Goal: Task Accomplishment & Management: Manage account settings

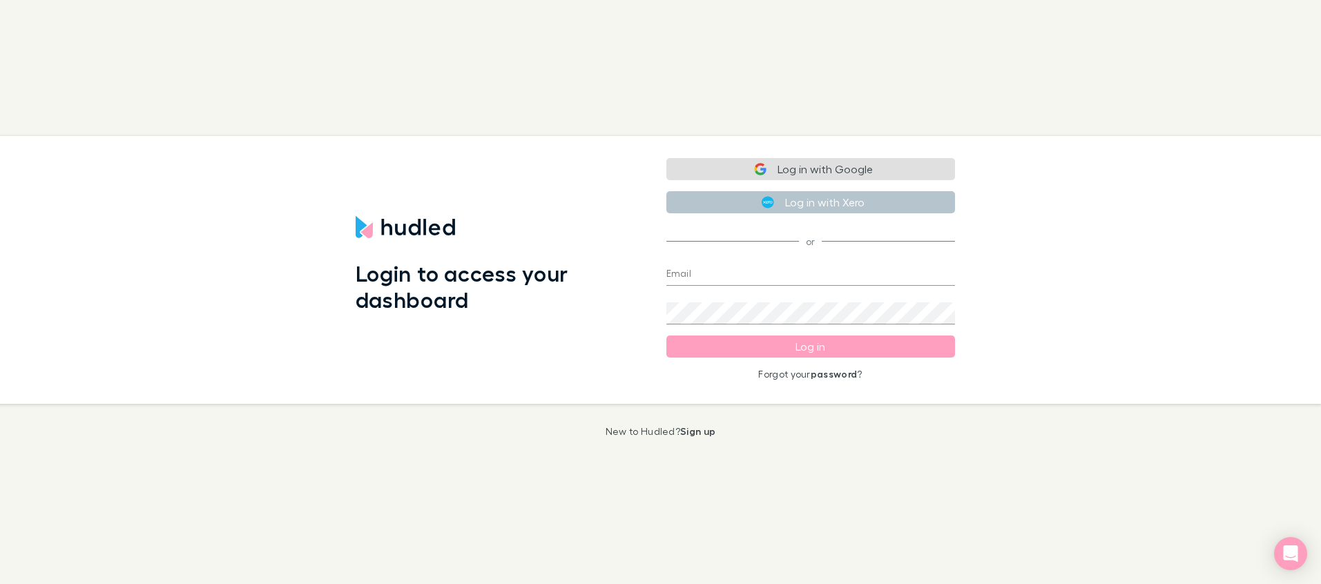
click at [841, 173] on button "Log in with Google" at bounding box center [811, 169] width 289 height 22
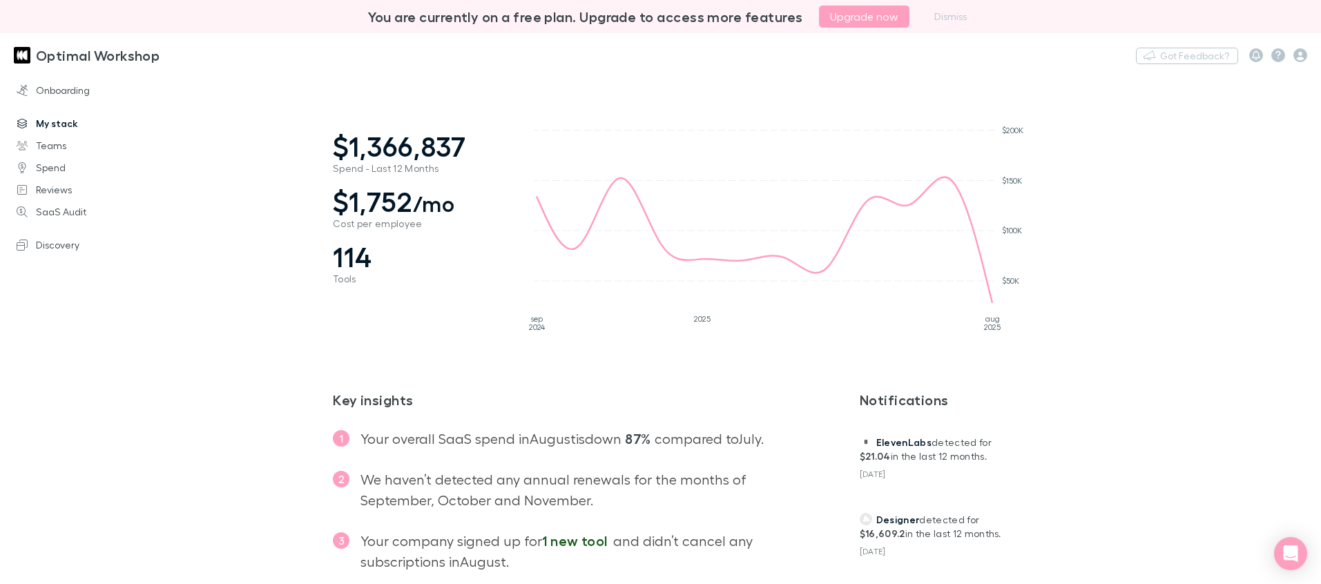
click at [79, 125] on link "My stack" at bounding box center [89, 124] width 173 height 22
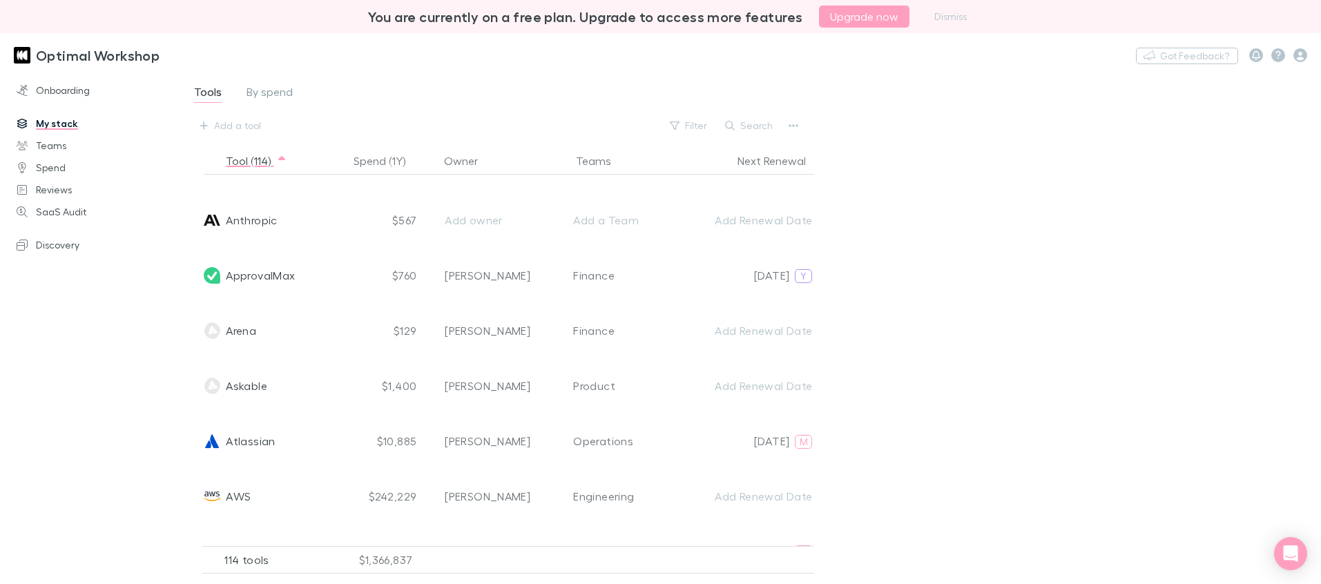
scroll to position [316, 0]
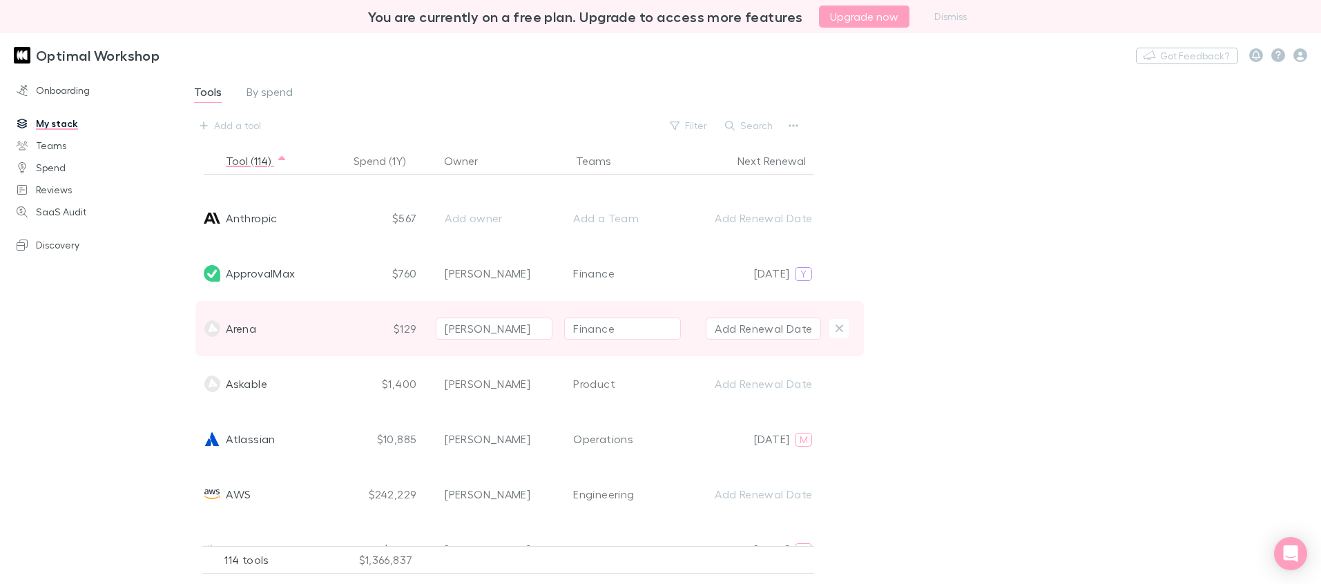
click at [348, 333] on div "Arena" at bounding box center [275, 328] width 148 height 55
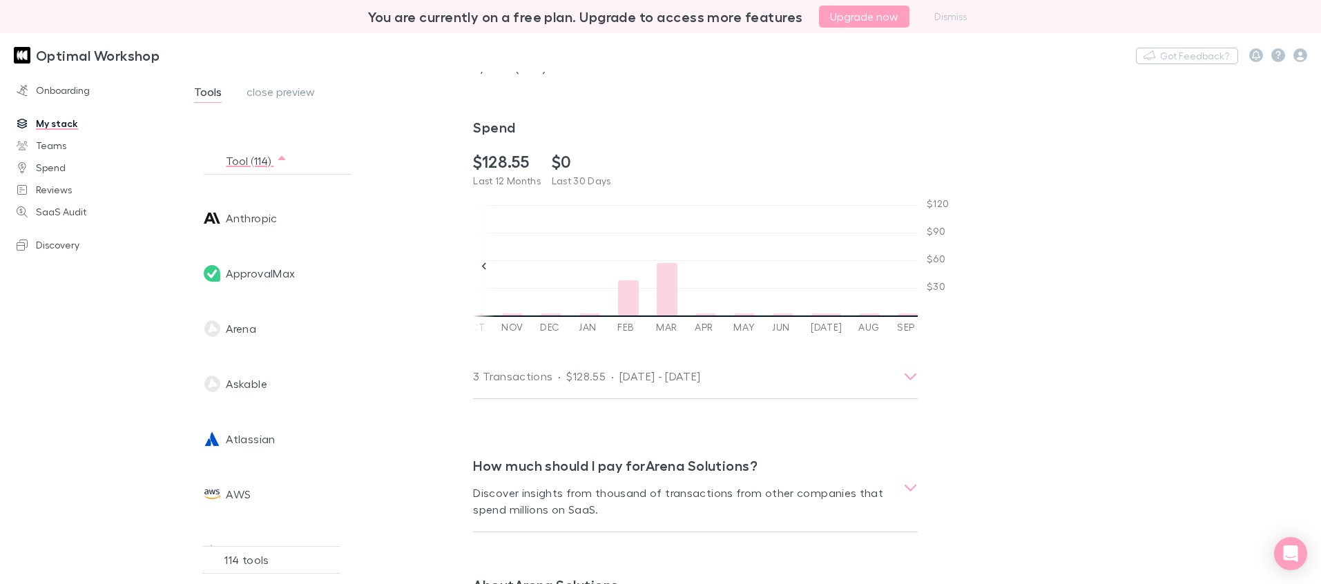
scroll to position [252, 0]
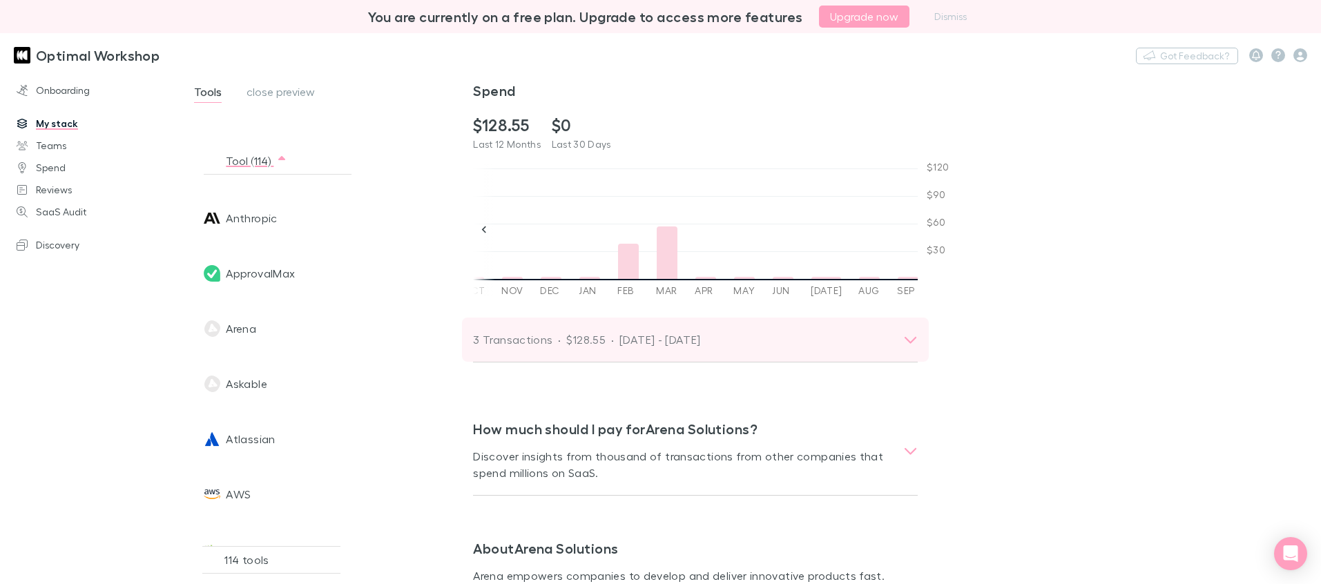
click at [916, 336] on icon at bounding box center [910, 340] width 15 height 17
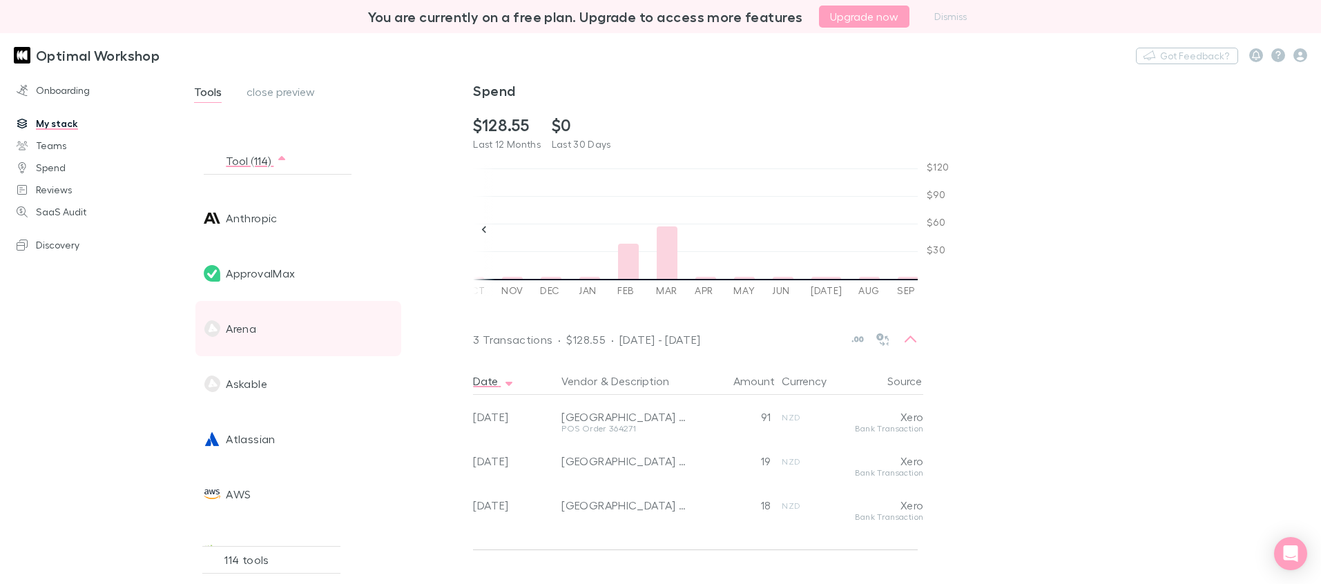
click at [242, 334] on span "Arena" at bounding box center [241, 328] width 30 height 55
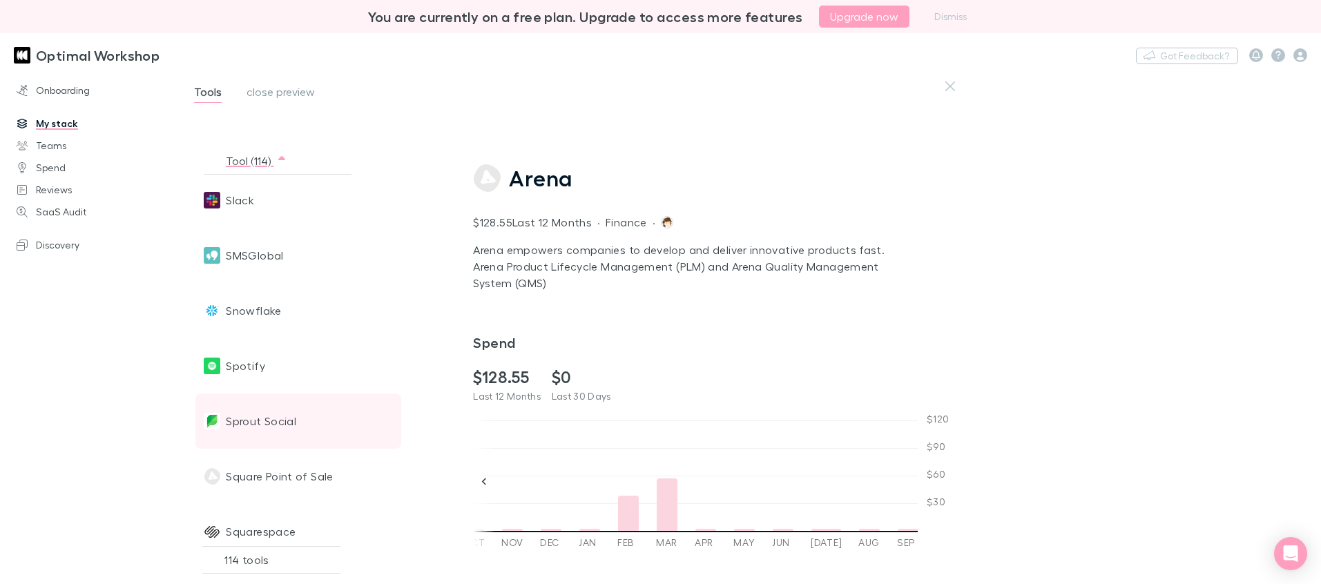
scroll to position [4645, 0]
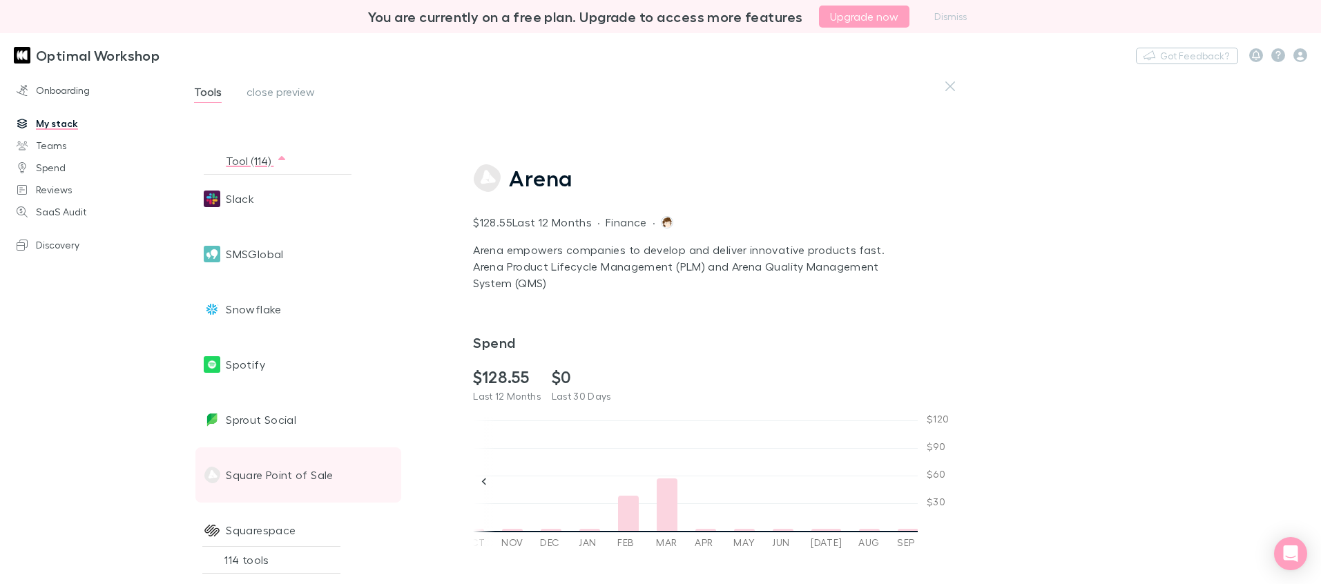
click at [276, 478] on span "Square Point of Sale" at bounding box center [279, 475] width 107 height 55
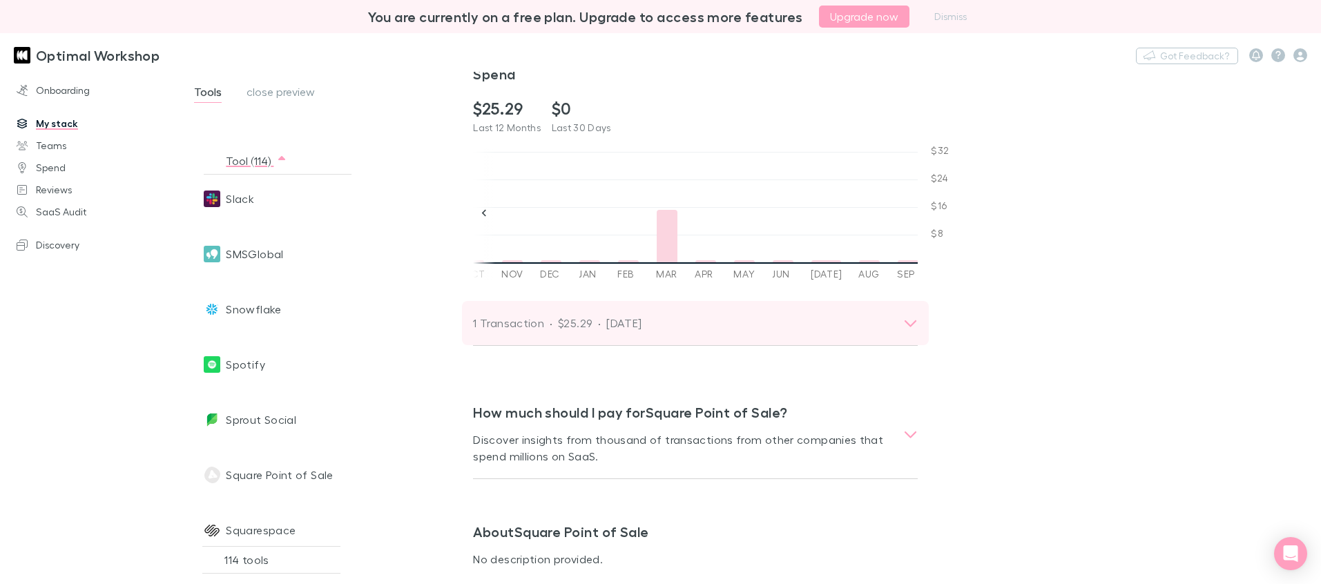
scroll to position [209, 0]
click at [572, 323] on p "$25.29" at bounding box center [575, 324] width 35 height 17
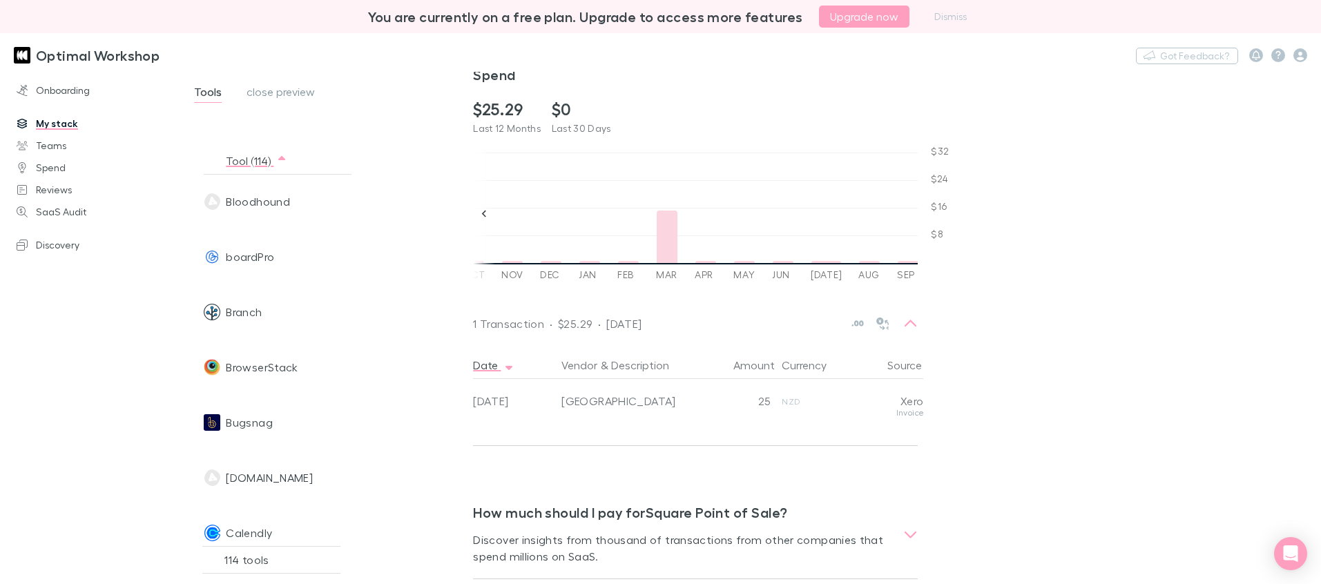
scroll to position [676, 0]
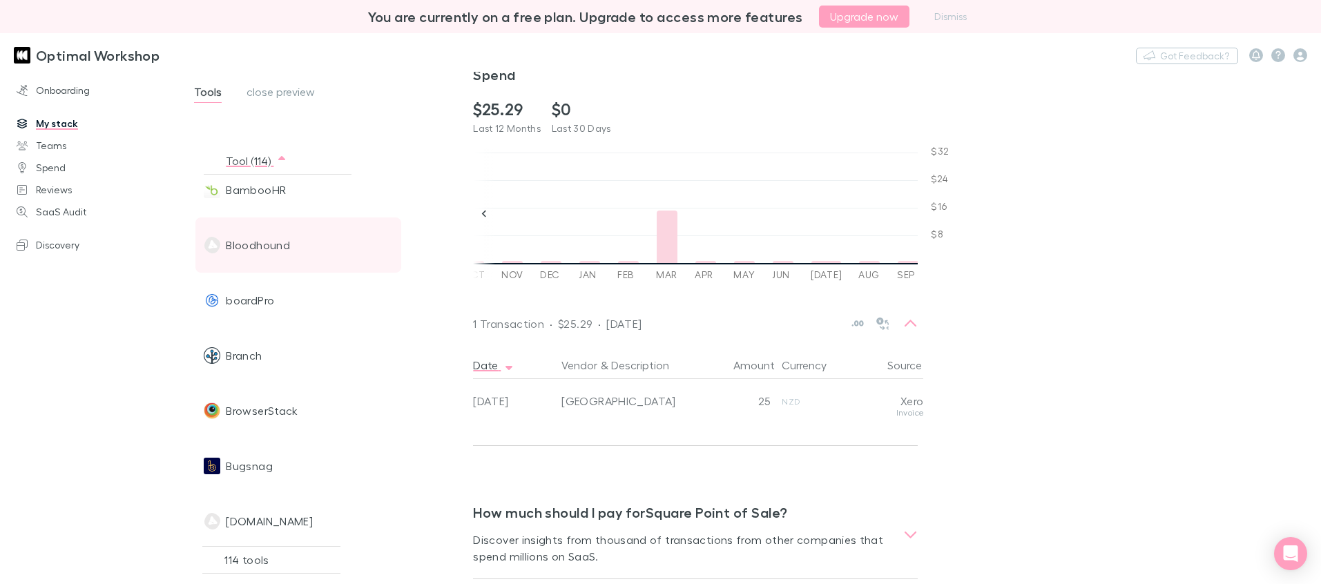
click at [279, 252] on span "Bloodhound" at bounding box center [258, 245] width 64 height 55
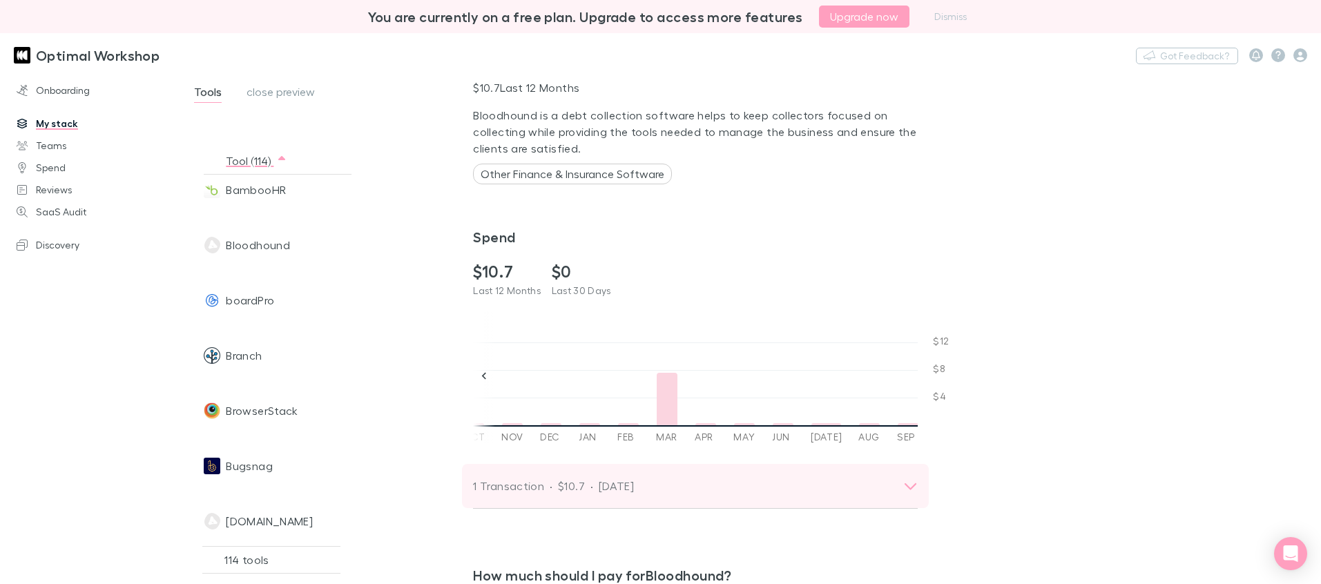
scroll to position [157, 0]
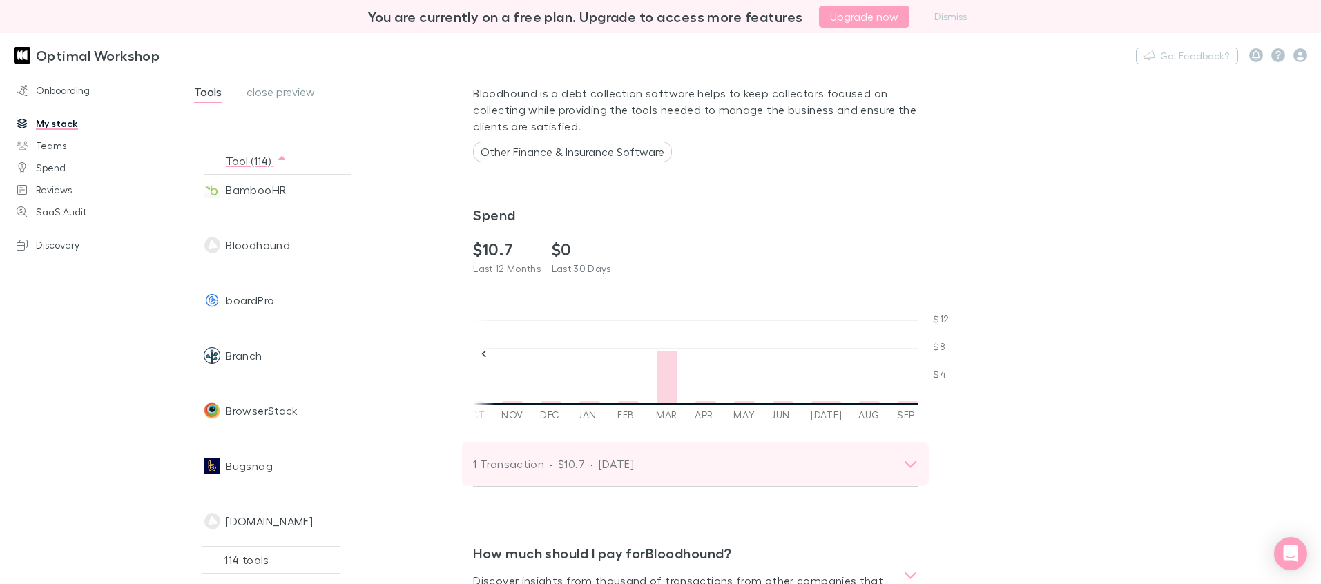
click at [701, 465] on div "1 Transaction · $10.7 · [DATE]" at bounding box center [682, 464] width 419 height 19
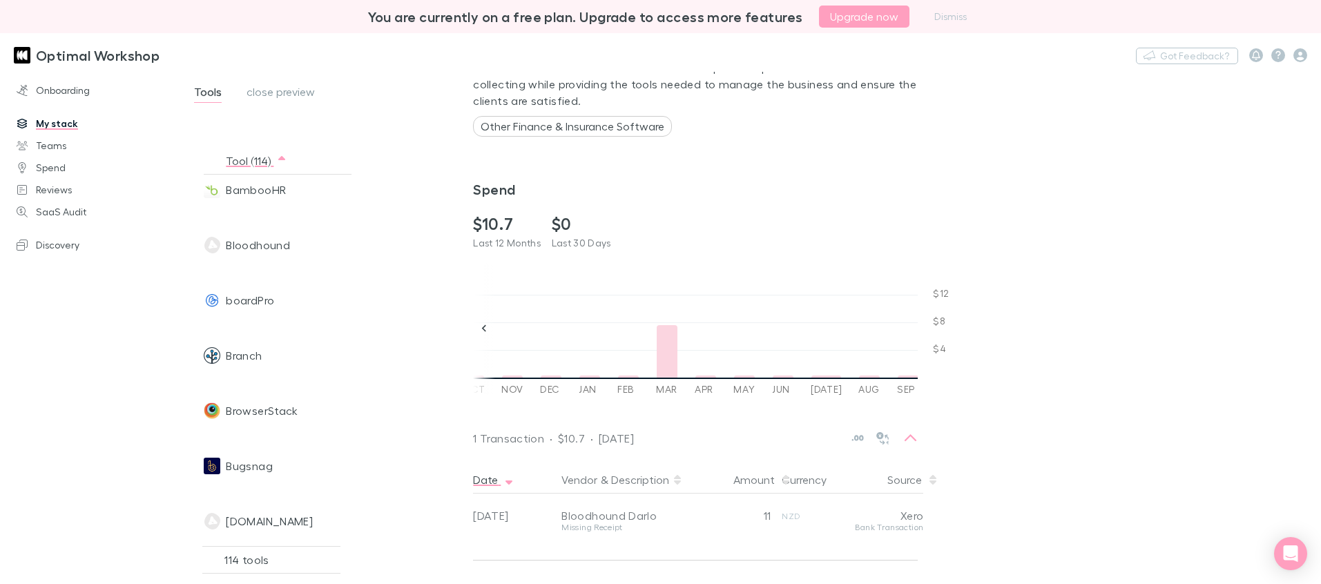
scroll to position [184, 0]
click at [295, 358] on div "Branch" at bounding box center [274, 355] width 140 height 55
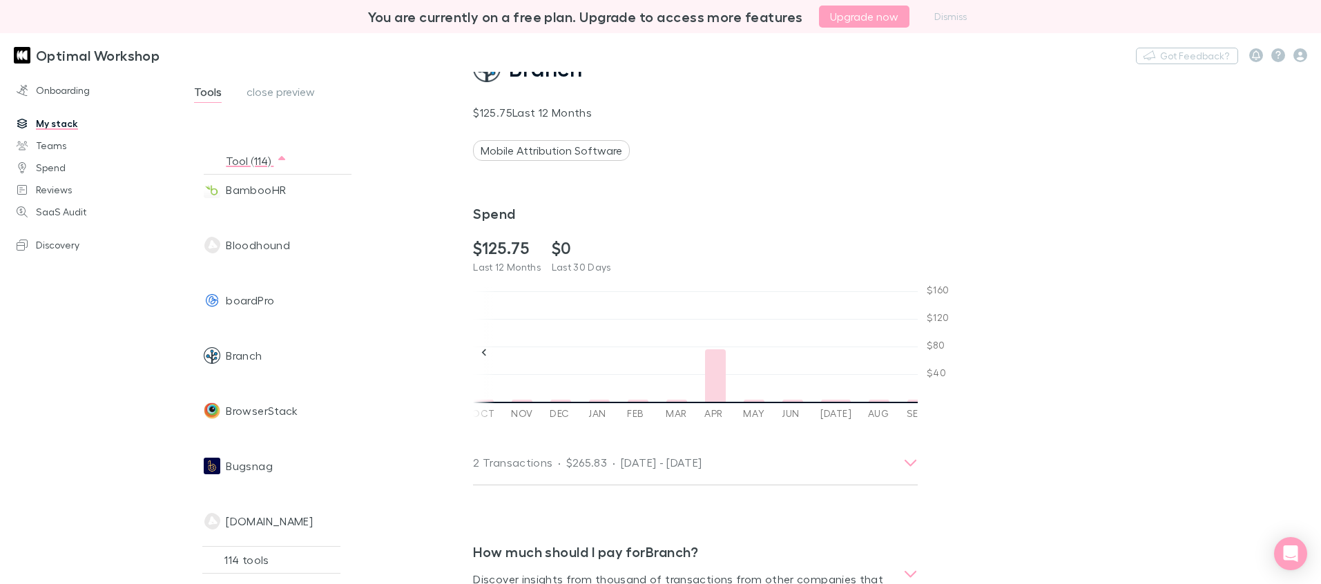
scroll to position [111, 0]
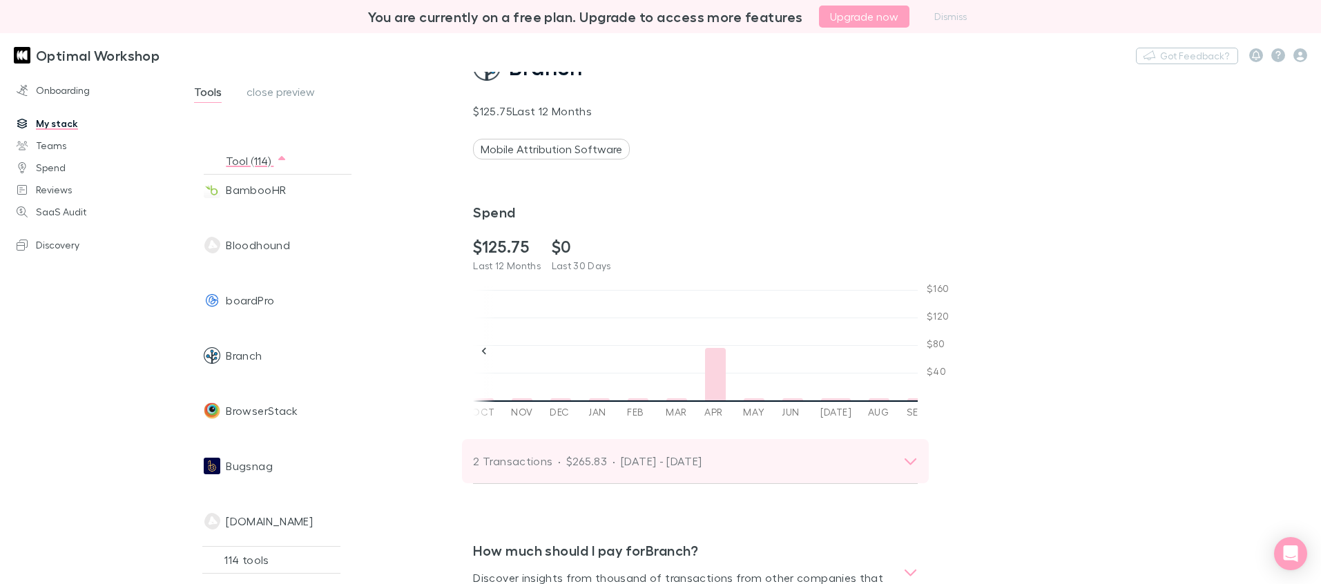
click at [626, 461] on p "[DATE] - [DATE]" at bounding box center [662, 461] width 82 height 17
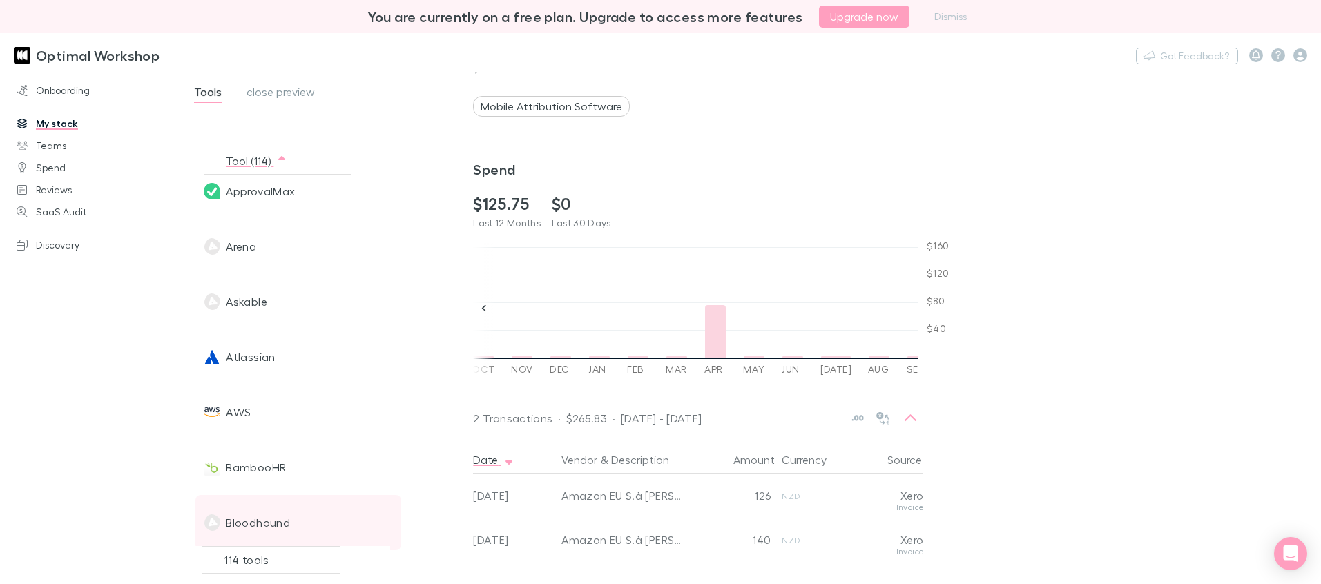
scroll to position [365, 0]
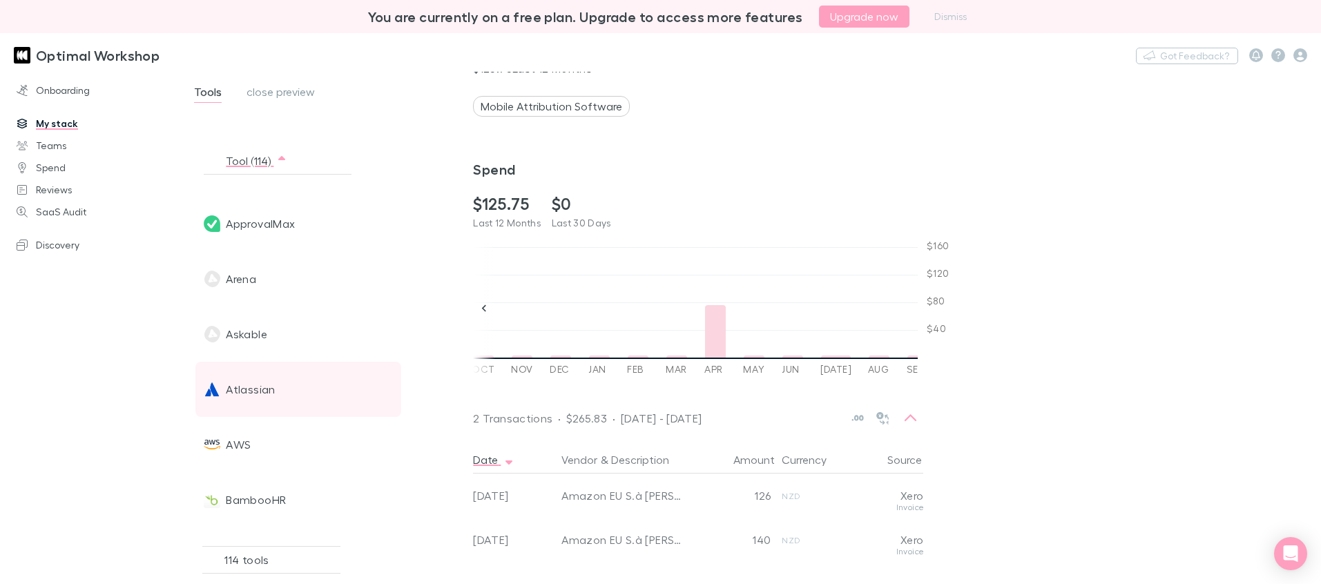
click at [283, 391] on div "Atlassian" at bounding box center [274, 389] width 140 height 55
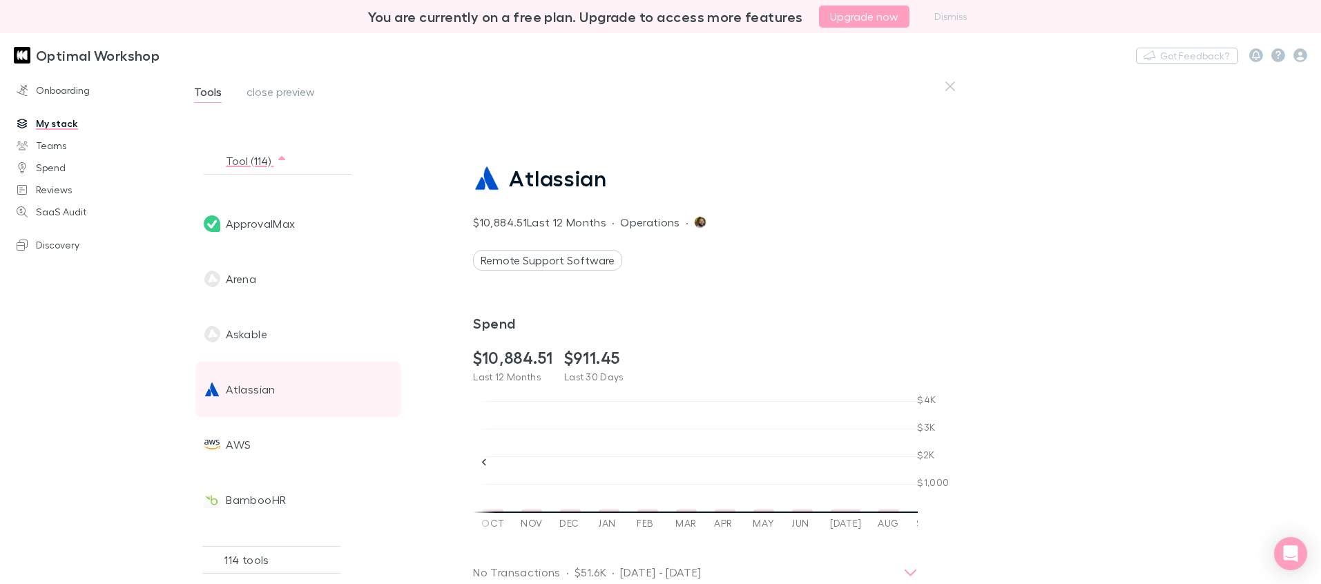
scroll to position [0, 2804]
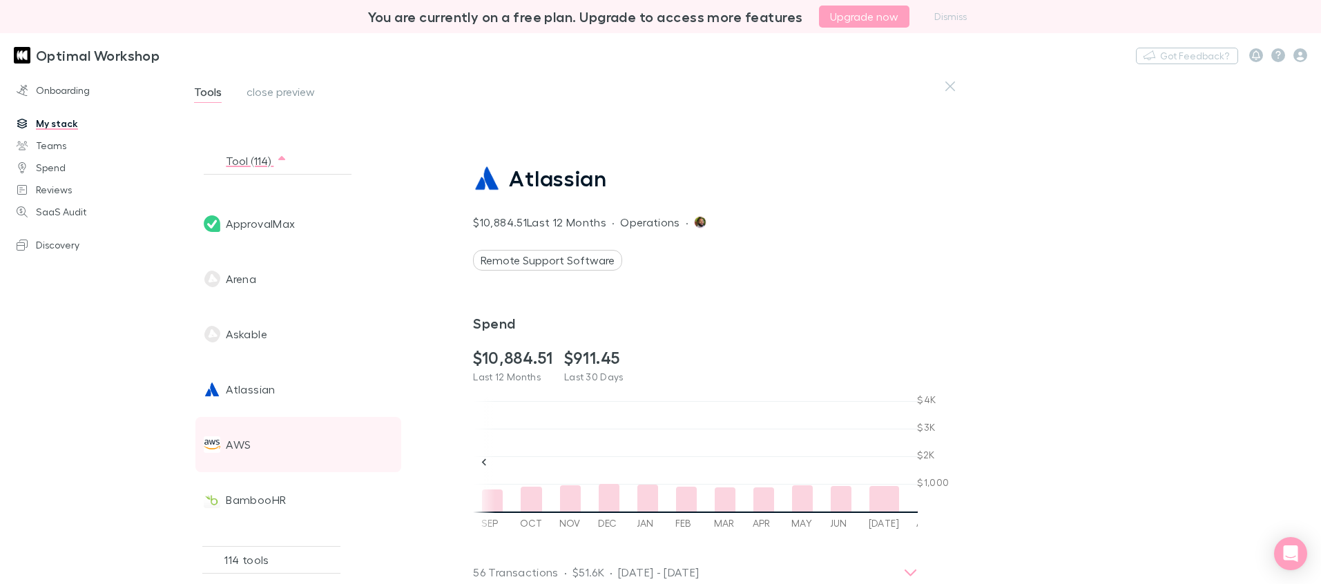
click at [275, 446] on div "AWS" at bounding box center [274, 444] width 140 height 55
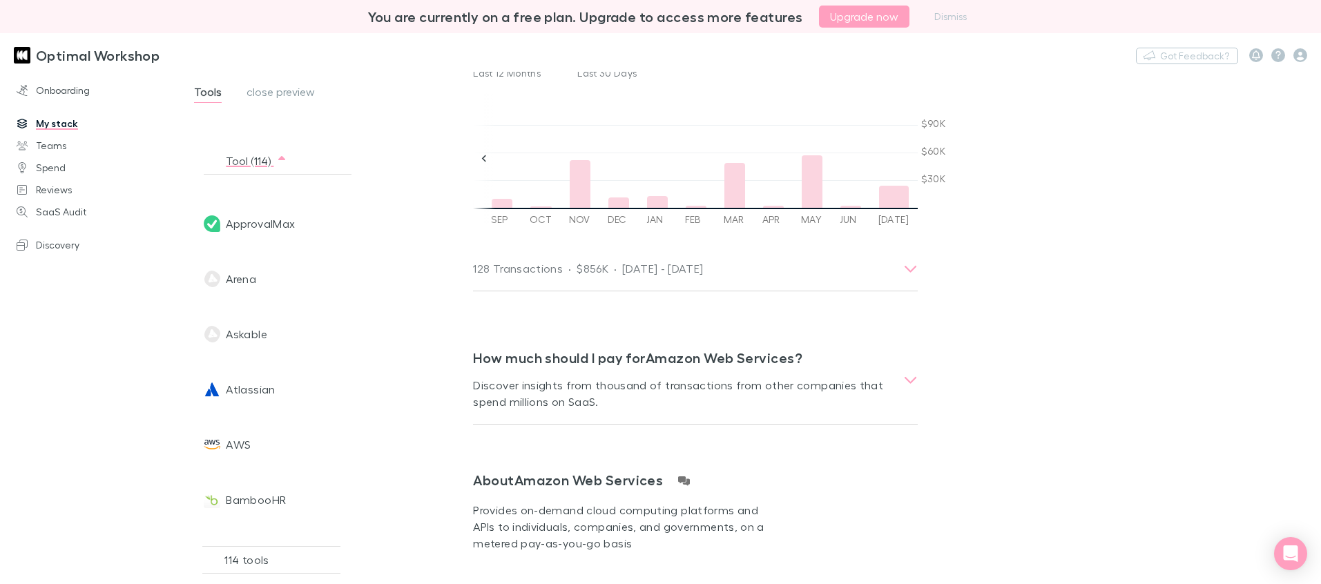
scroll to position [281, 0]
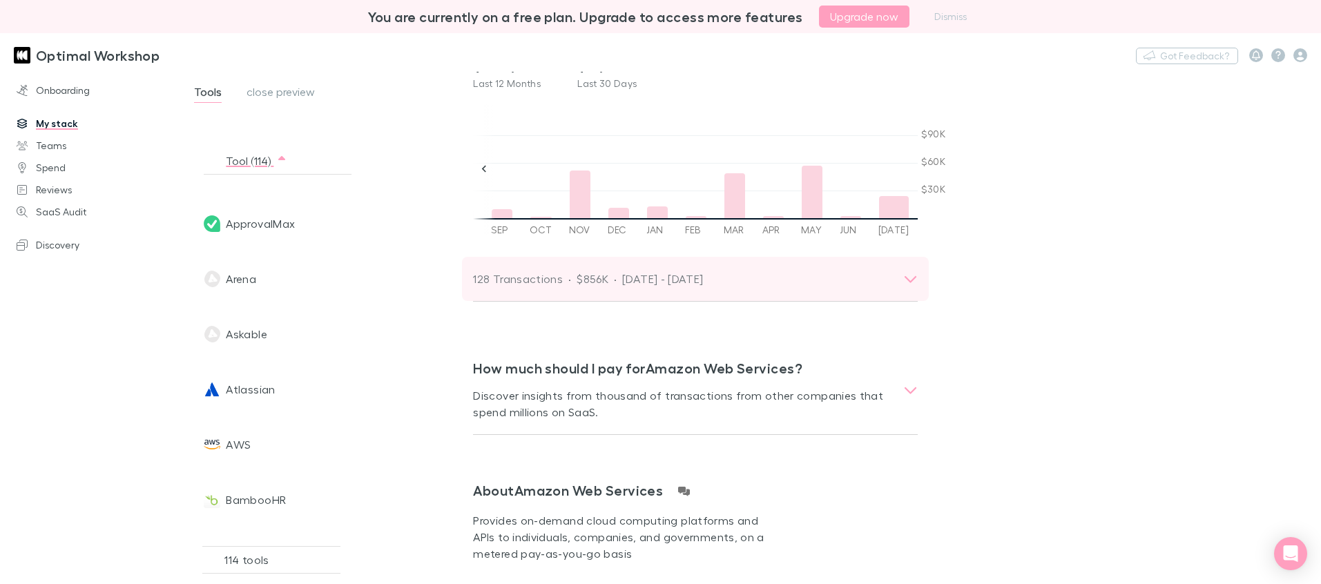
click at [609, 278] on div "128 Transactions · $856K · [DATE] - [DATE]" at bounding box center [588, 278] width 230 height 19
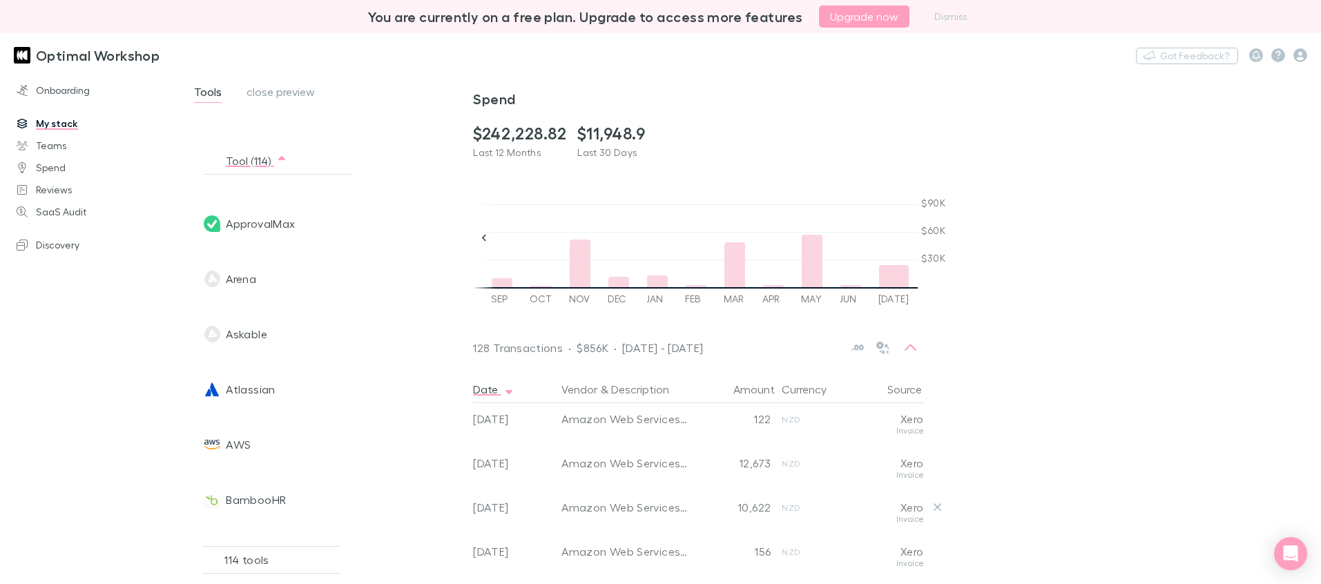
scroll to position [851, 0]
